Goal: Task Accomplishment & Management: Use online tool/utility

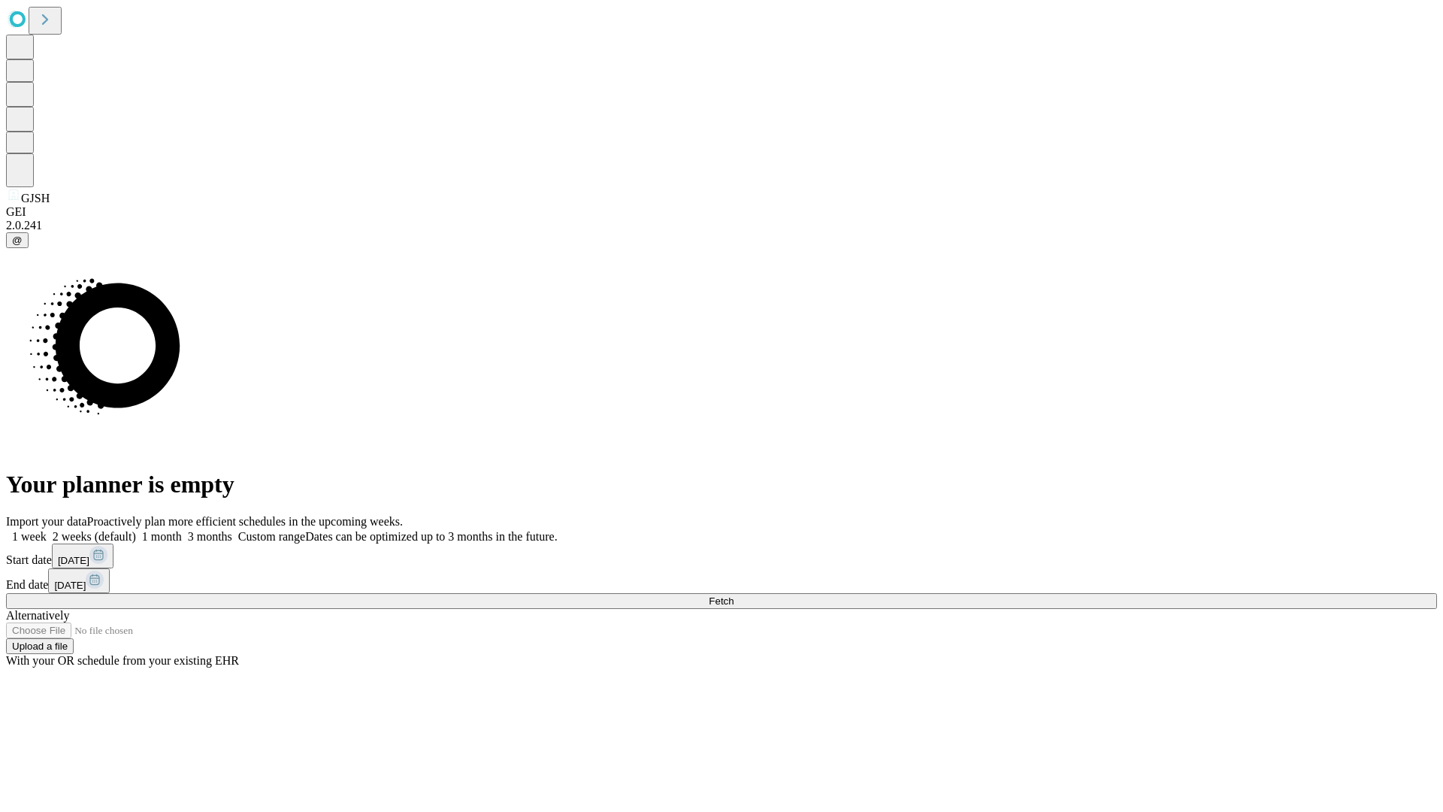
click at [734, 595] on span "Fetch" at bounding box center [721, 600] width 25 height 11
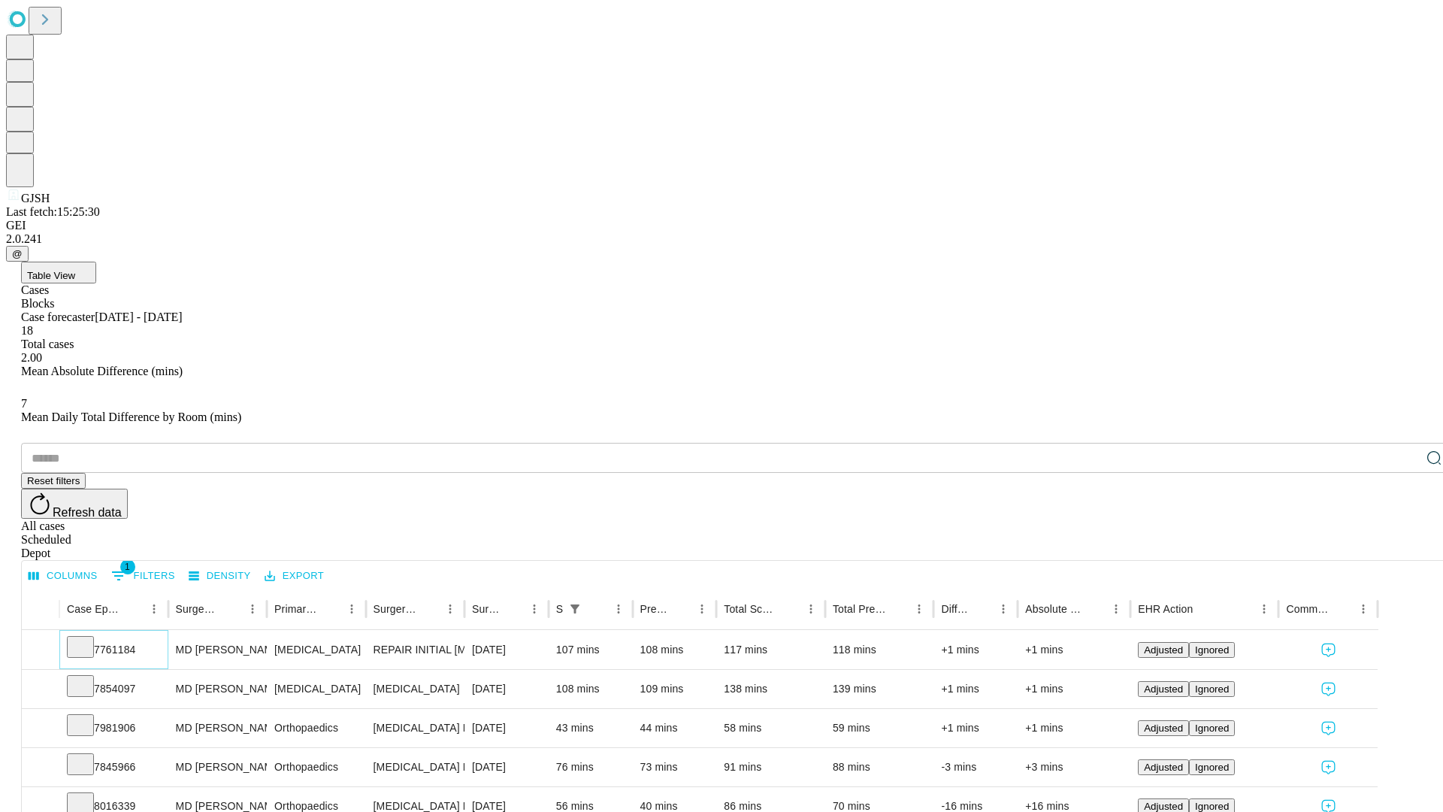
click at [88, 638] on icon at bounding box center [80, 645] width 15 height 15
